Goal: Task Accomplishment & Management: Manage account settings

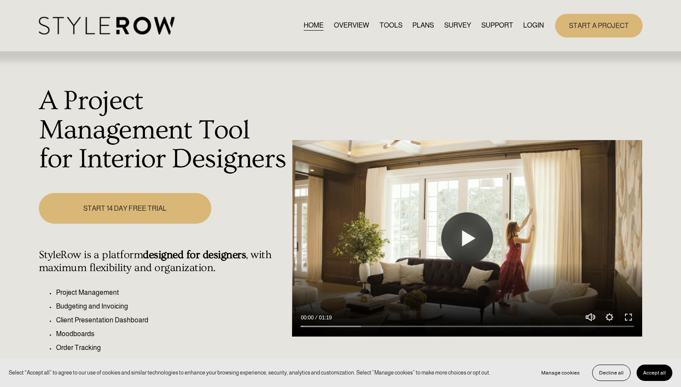
click at [531, 23] on link "LOGIN" at bounding box center [533, 26] width 21 height 12
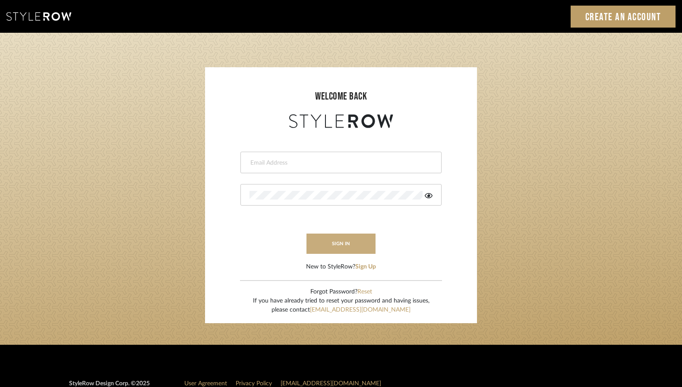
type input "designassist@grandcaribebelize.com"
click at [358, 245] on button "sign in" at bounding box center [340, 244] width 69 height 20
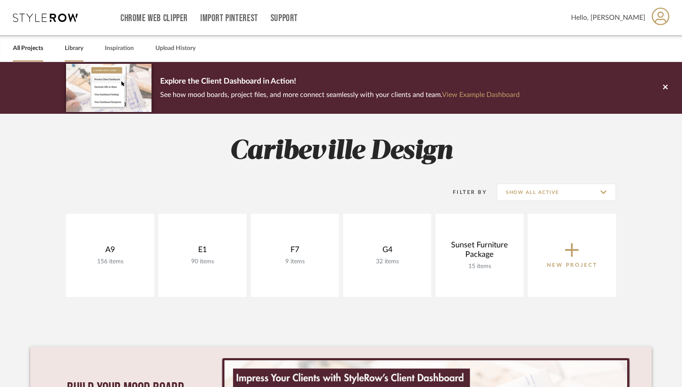
click at [73, 49] on link "Library" at bounding box center [74, 49] width 19 height 12
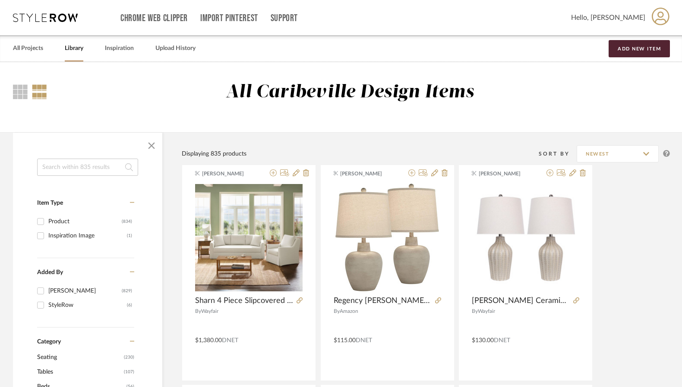
click at [75, 164] on input at bounding box center [87, 167] width 101 height 17
type input "chair"
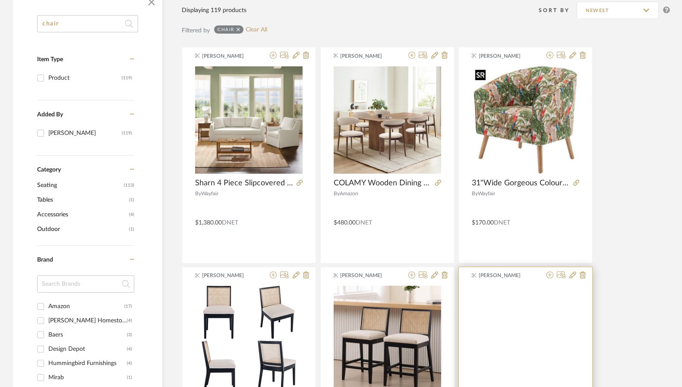
scroll to position [173, 0]
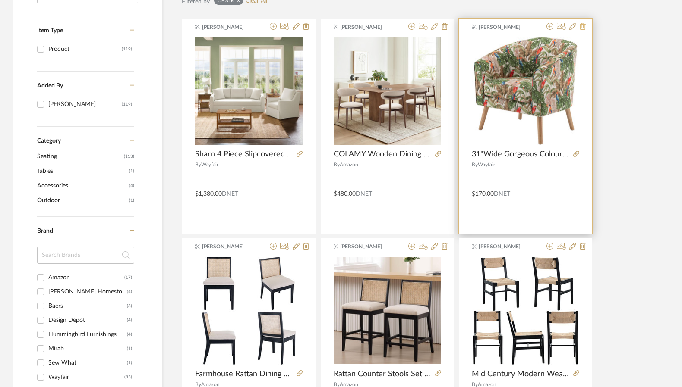
click at [579, 28] on icon at bounding box center [582, 26] width 6 height 7
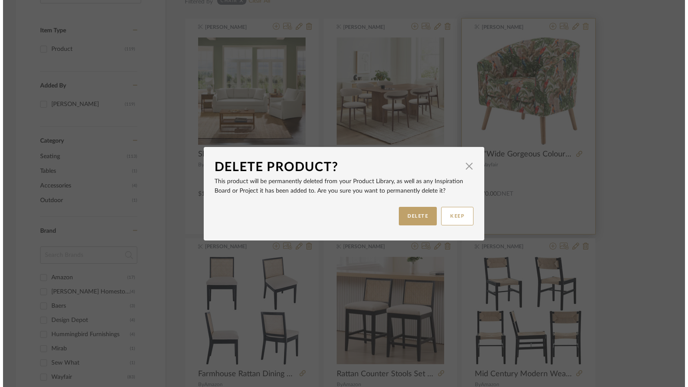
scroll to position [0, 0]
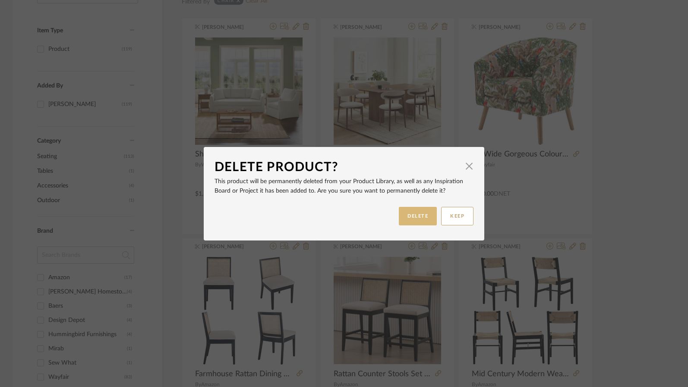
drag, startPoint x: 420, startPoint y: 219, endPoint x: 421, endPoint y: 223, distance: 4.4
click at [421, 223] on button "DELETE" at bounding box center [418, 216] width 38 height 19
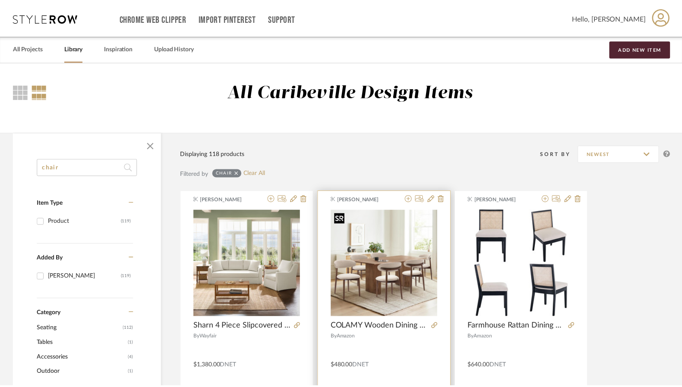
scroll to position [173, 0]
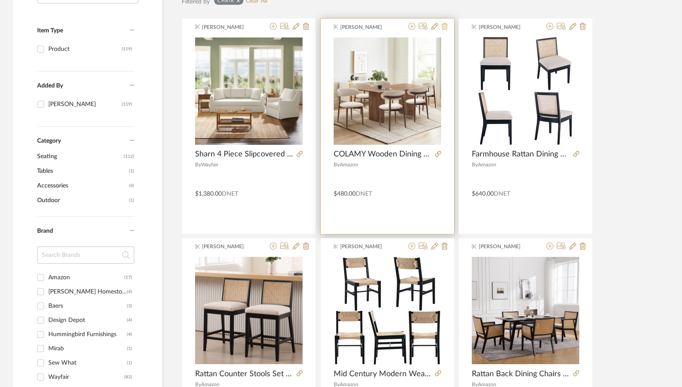
click at [441, 30] on button at bounding box center [444, 27] width 6 height 8
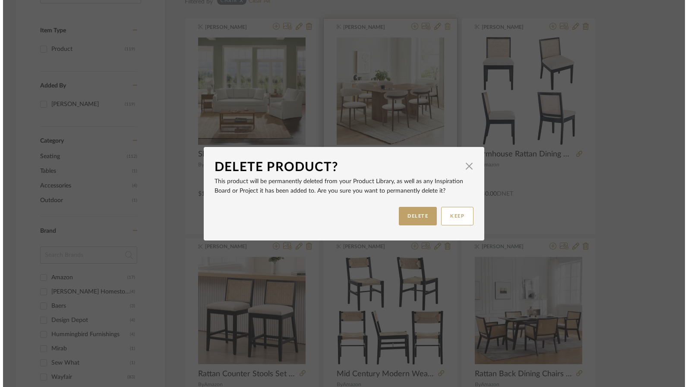
scroll to position [0, 0]
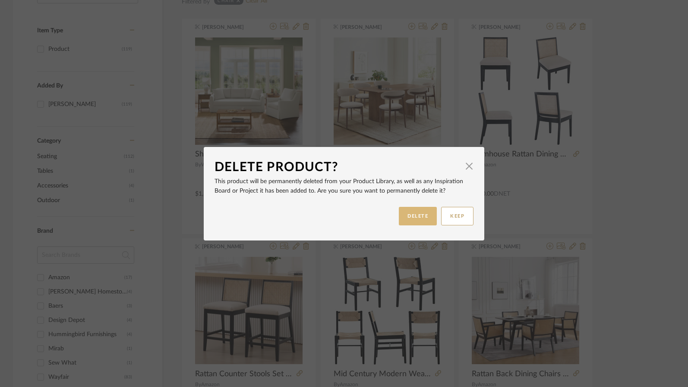
click at [409, 220] on button "DELETE" at bounding box center [418, 216] width 38 height 19
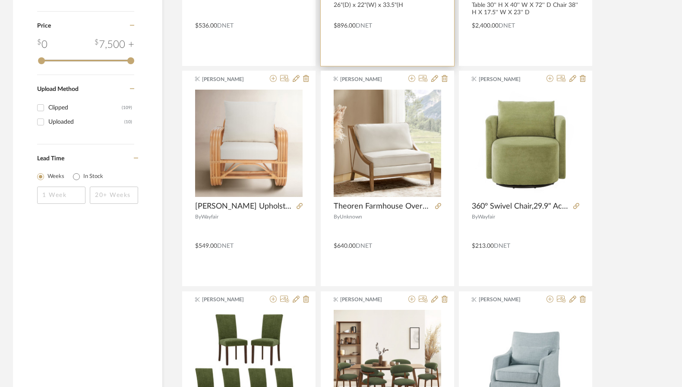
scroll to position [604, 0]
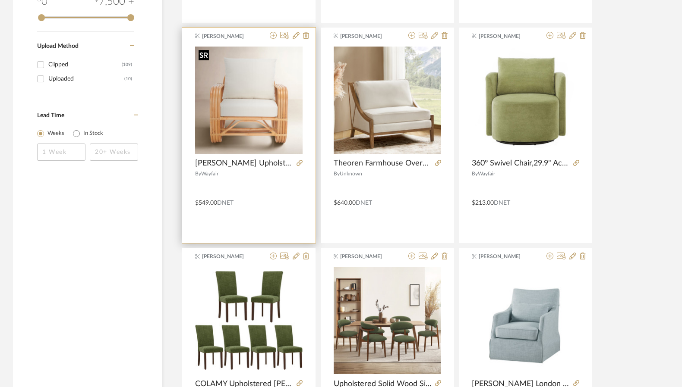
click at [256, 112] on img "0" at bounding box center [248, 100] width 107 height 107
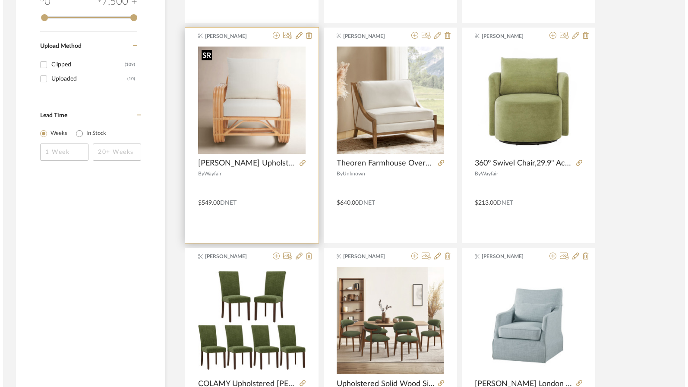
scroll to position [0, 0]
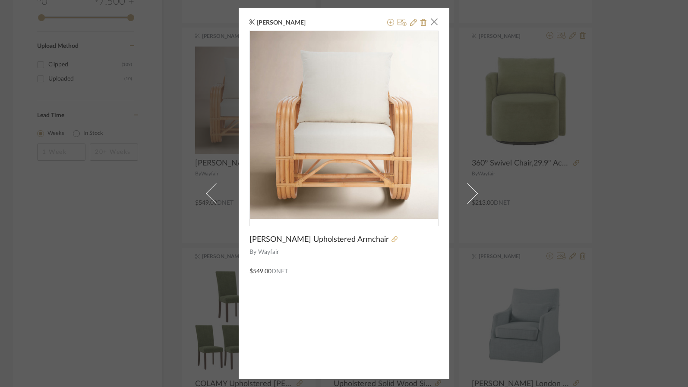
click at [391, 242] on icon at bounding box center [394, 239] width 6 height 6
